Goal: Information Seeking & Learning: Understand process/instructions

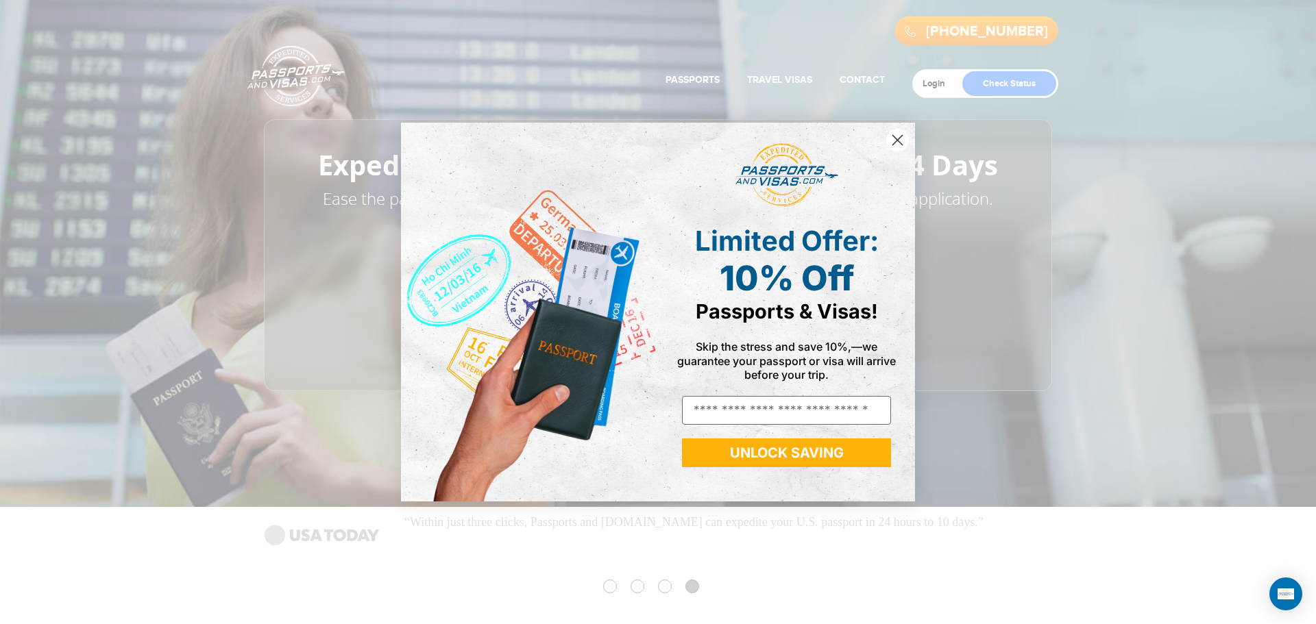
click at [897, 139] on icon "Close dialog" at bounding box center [898, 140] width 10 height 10
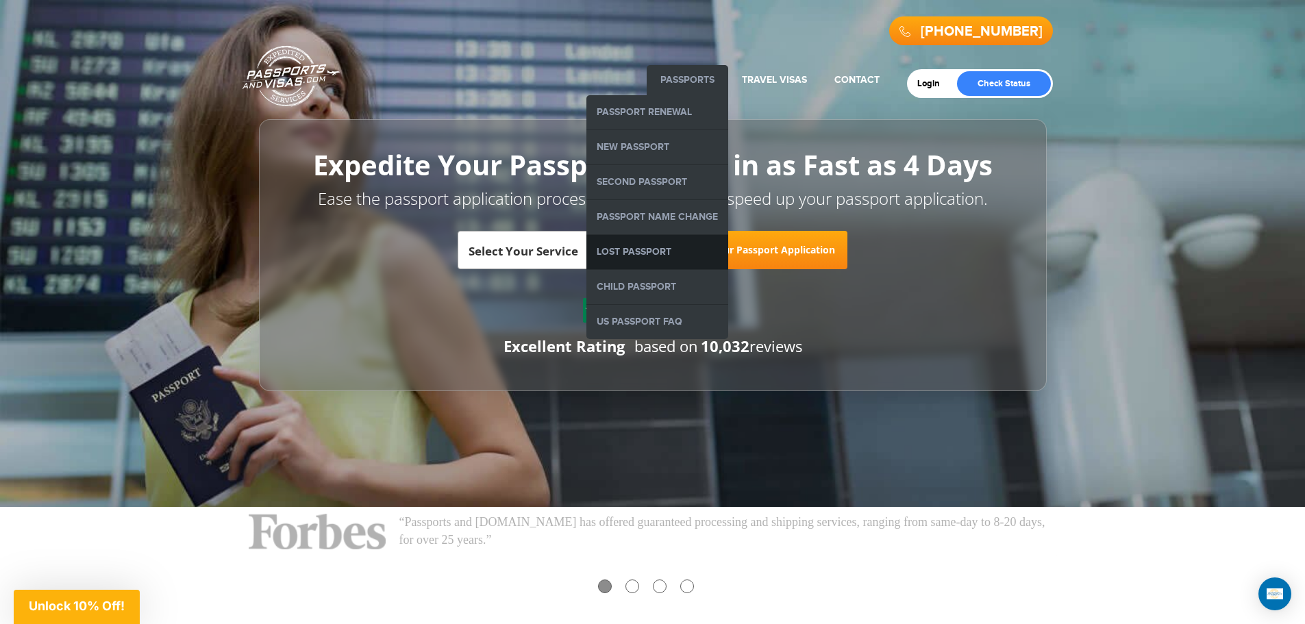
click at [635, 249] on link "Lost Passport" at bounding box center [658, 252] width 142 height 34
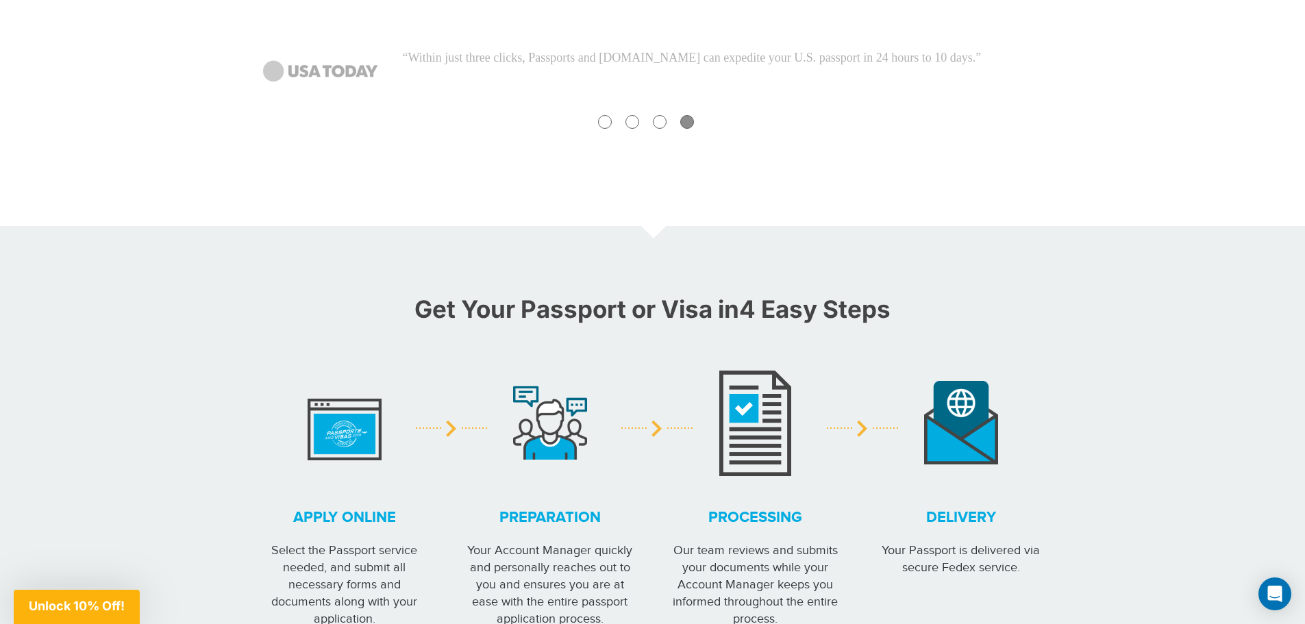
scroll to position [1233, 0]
